Goal: Transaction & Acquisition: Book appointment/travel/reservation

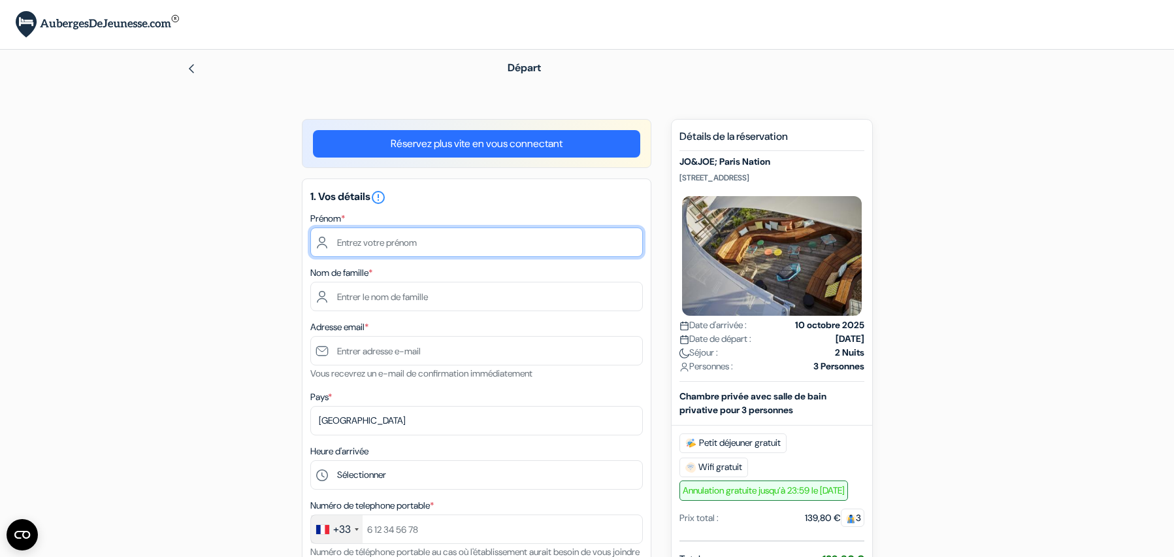
click at [451, 245] on input "text" at bounding box center [476, 241] width 333 height 29
click at [344, 246] on input "rmy" at bounding box center [476, 241] width 333 height 29
type input "Rémy"
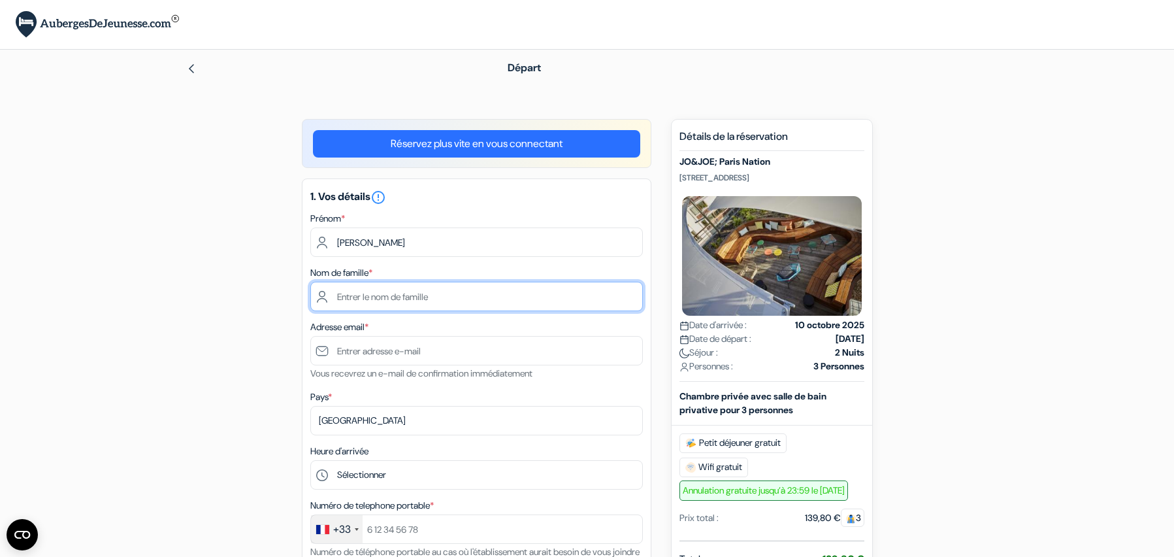
type input "Massé"
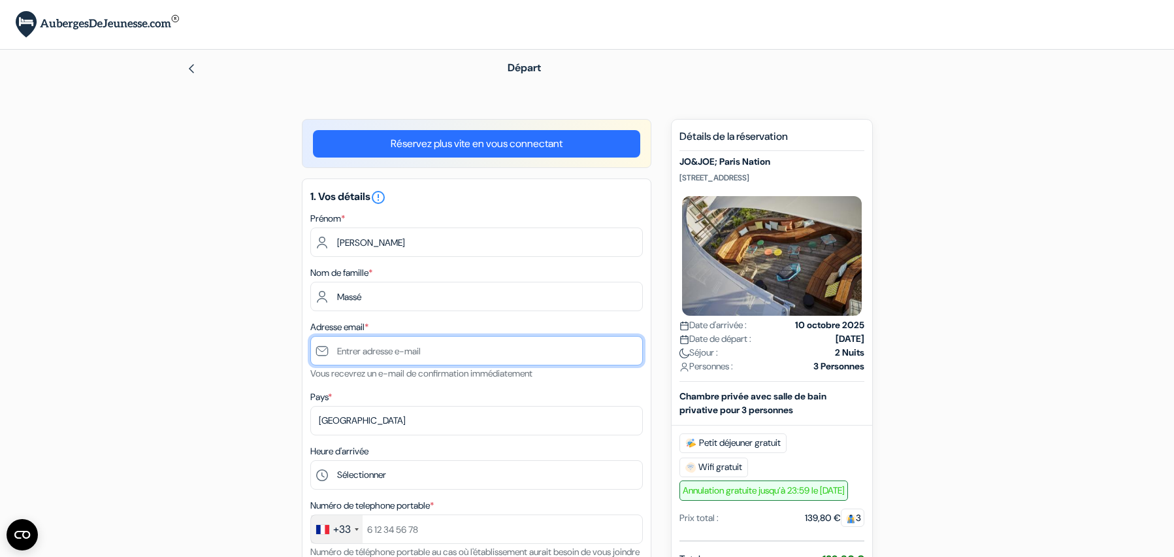
type input "[EMAIL_ADDRESS][DOMAIN_NAME]"
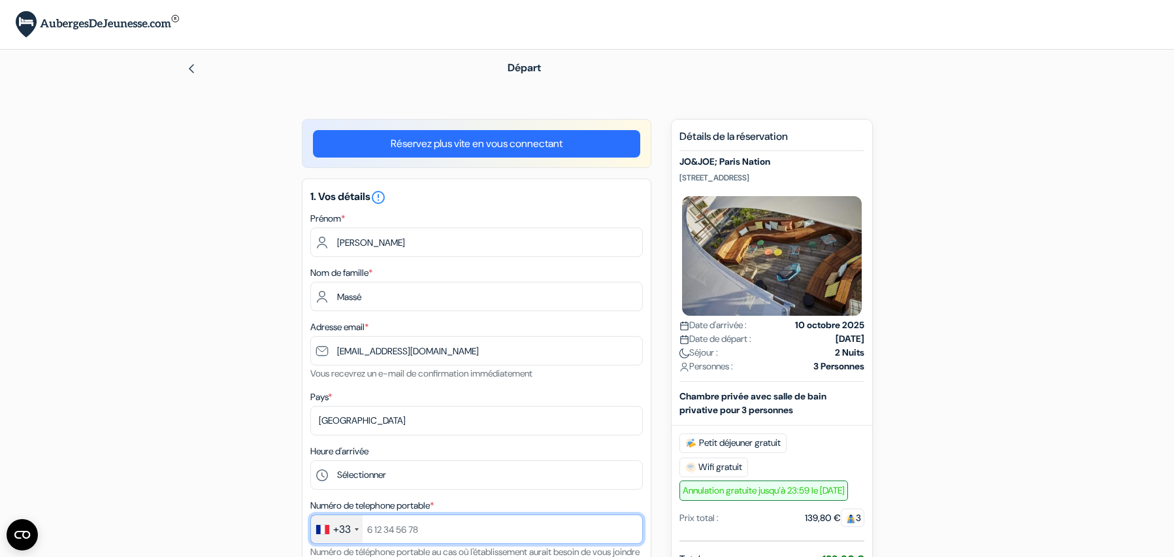
type input "0695069902"
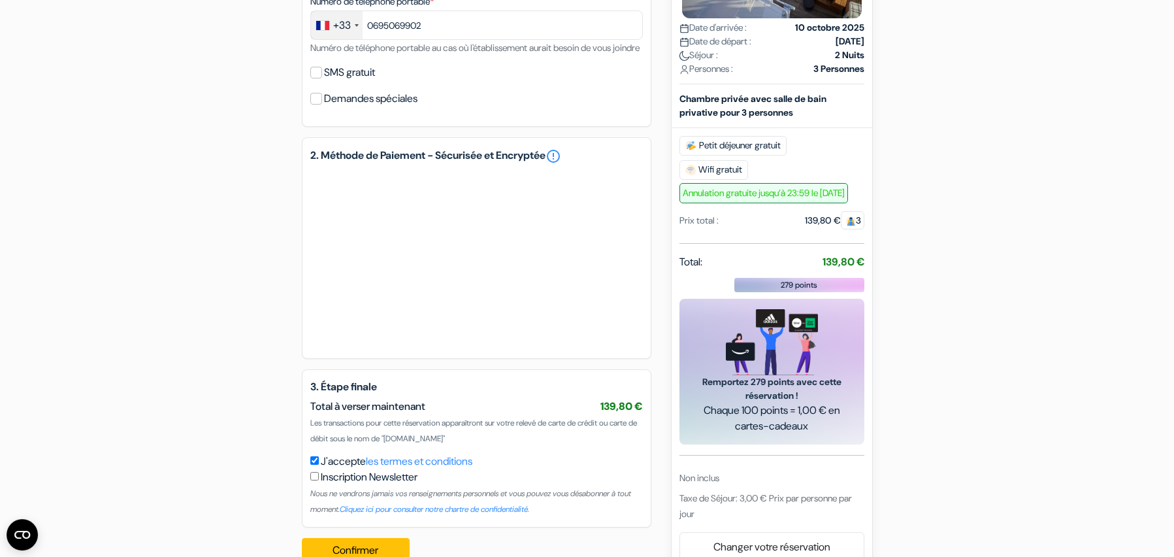
scroll to position [551, 0]
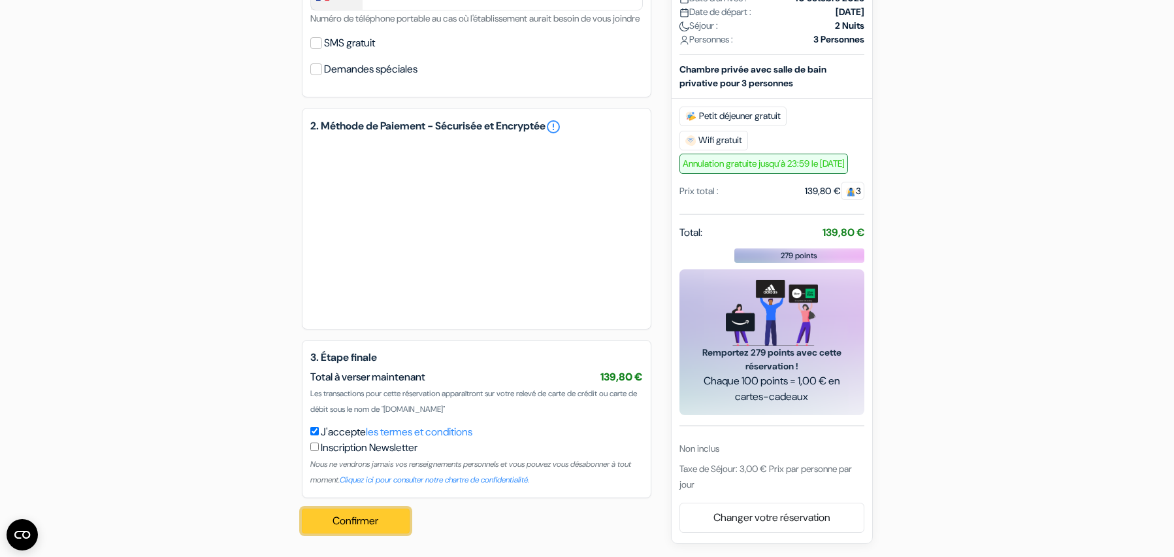
click at [355, 525] on button "Confirmer Loading..." at bounding box center [356, 520] width 108 height 25
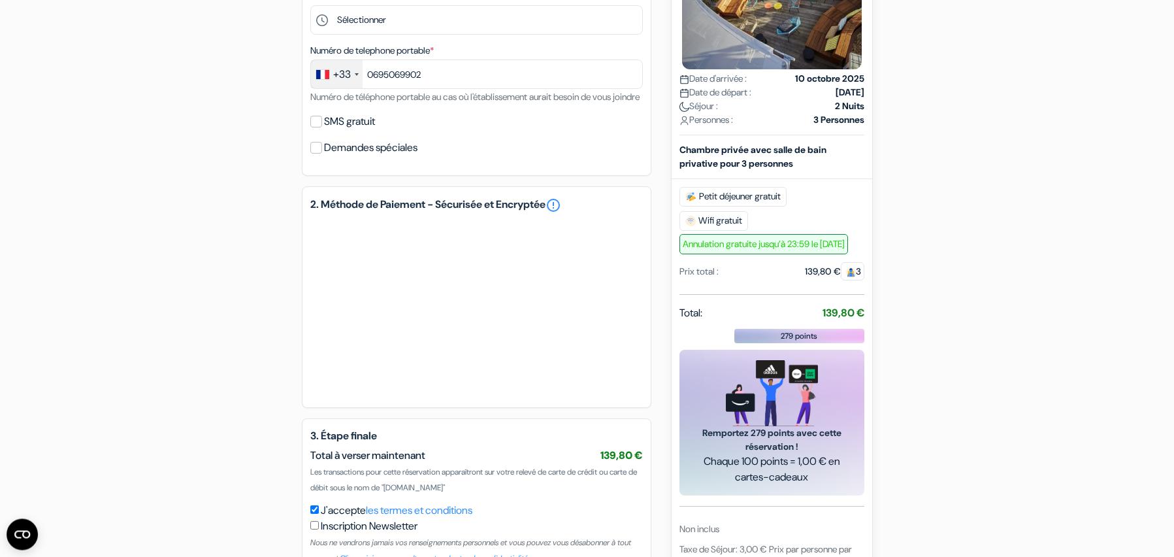
scroll to position [446, 0]
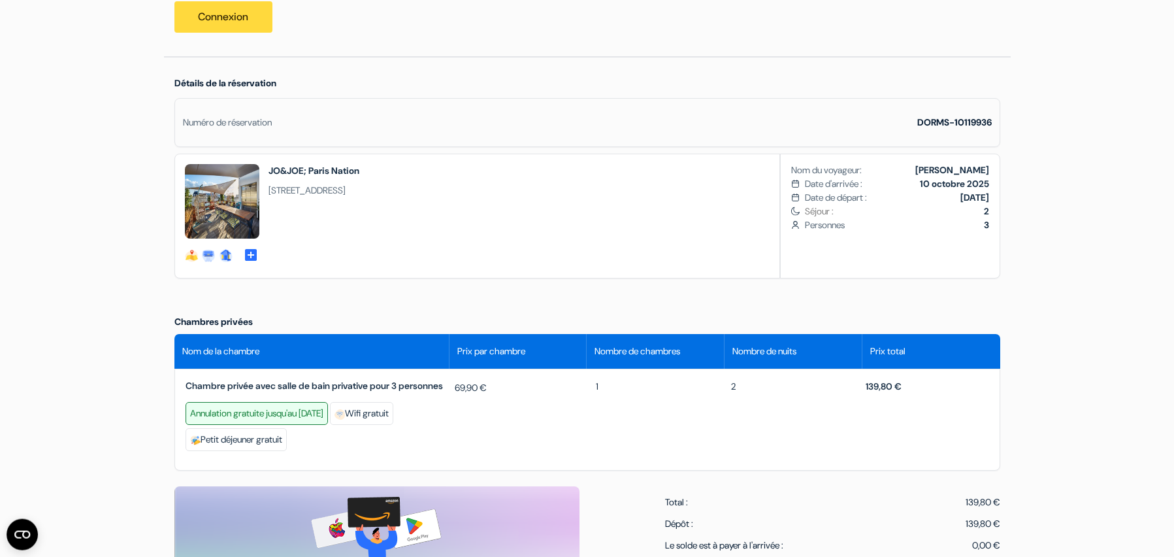
scroll to position [220, 0]
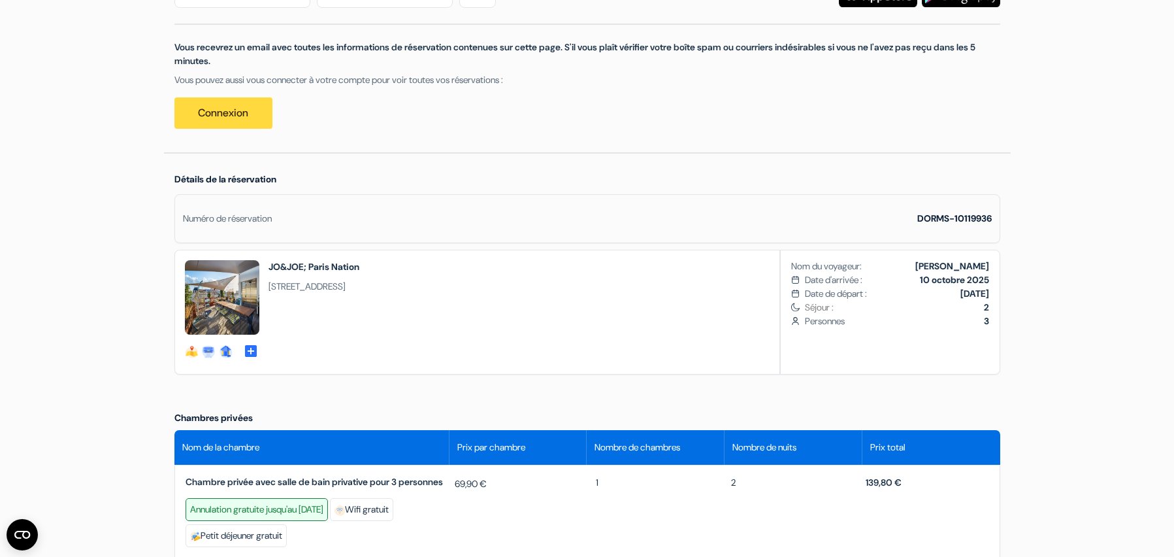
click at [242, 308] on img at bounding box center [222, 297] width 75 height 75
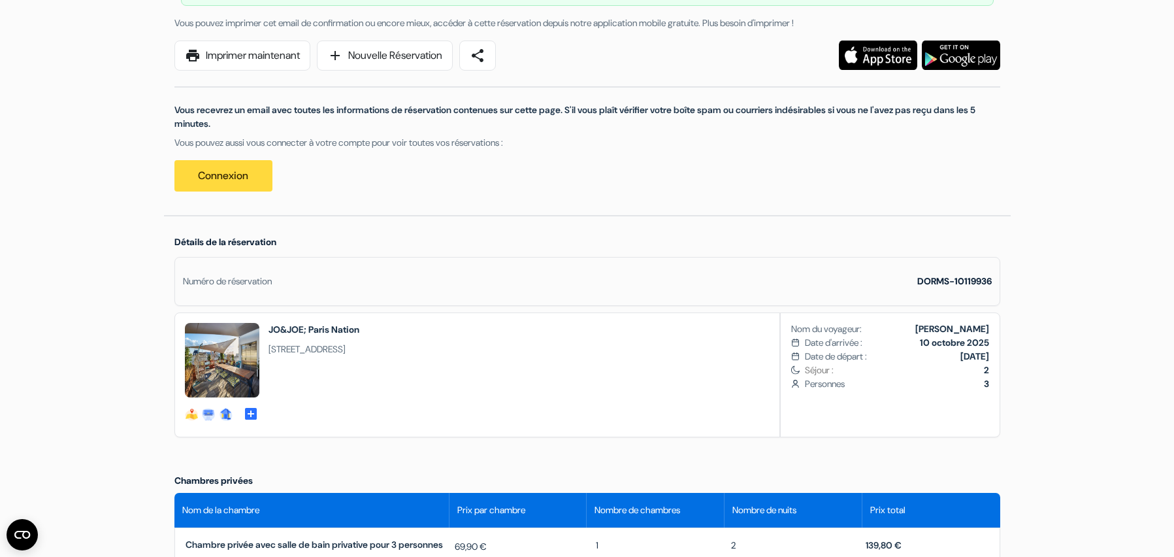
click at [223, 356] on img at bounding box center [222, 360] width 75 height 75
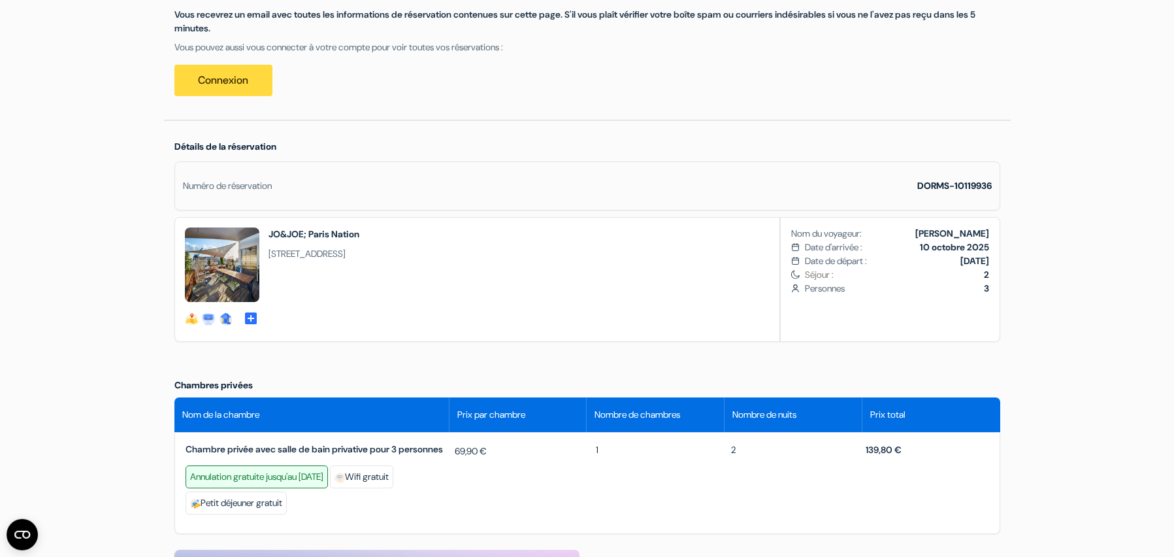
scroll to position [261, 0]
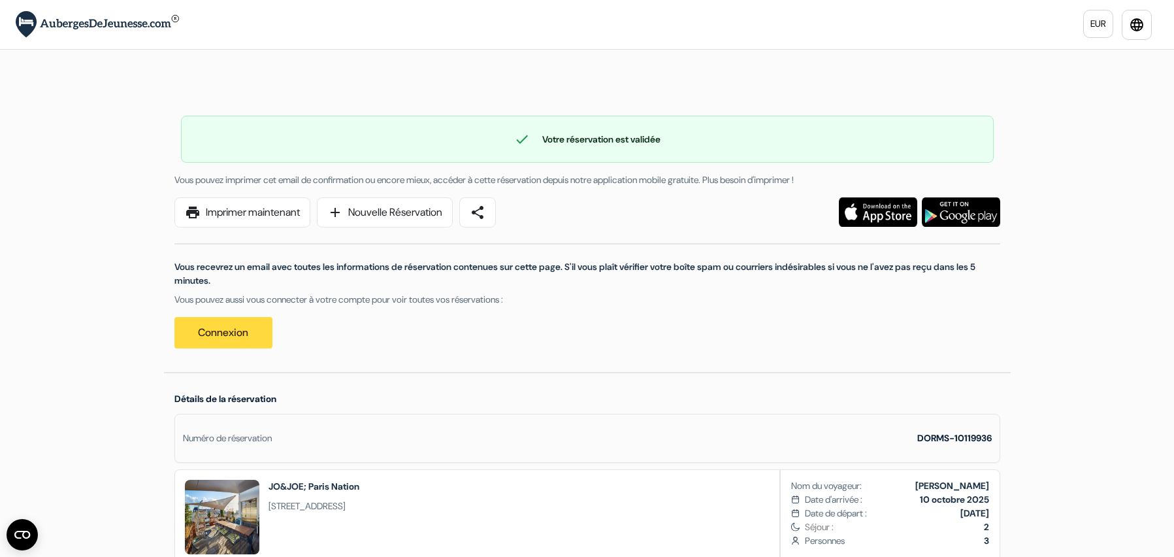
drag, startPoint x: 114, startPoint y: 19, endPoint x: 122, endPoint y: 22, distance: 8.3
click at [115, 19] on img at bounding box center [97, 24] width 163 height 27
